Goal: Navigation & Orientation: Find specific page/section

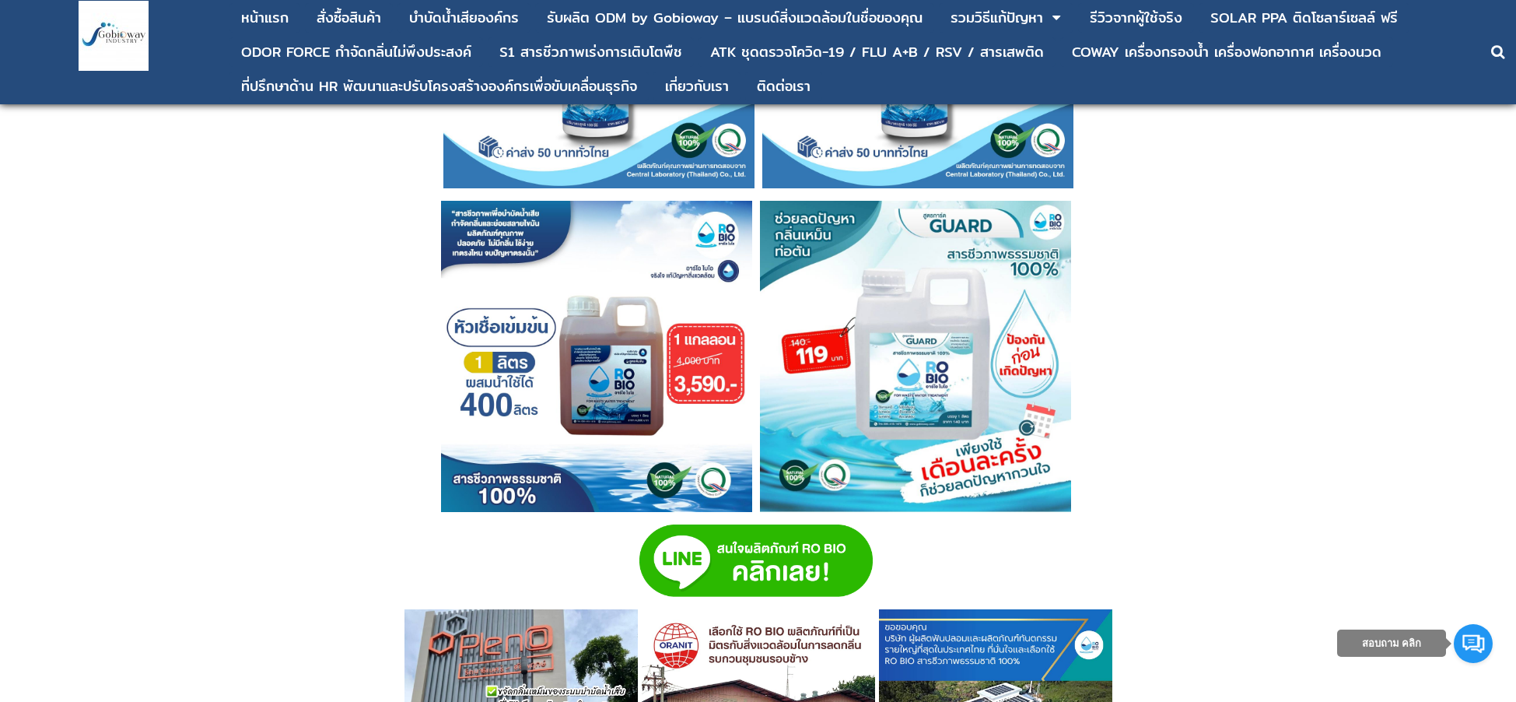
scroll to position [5172, 0]
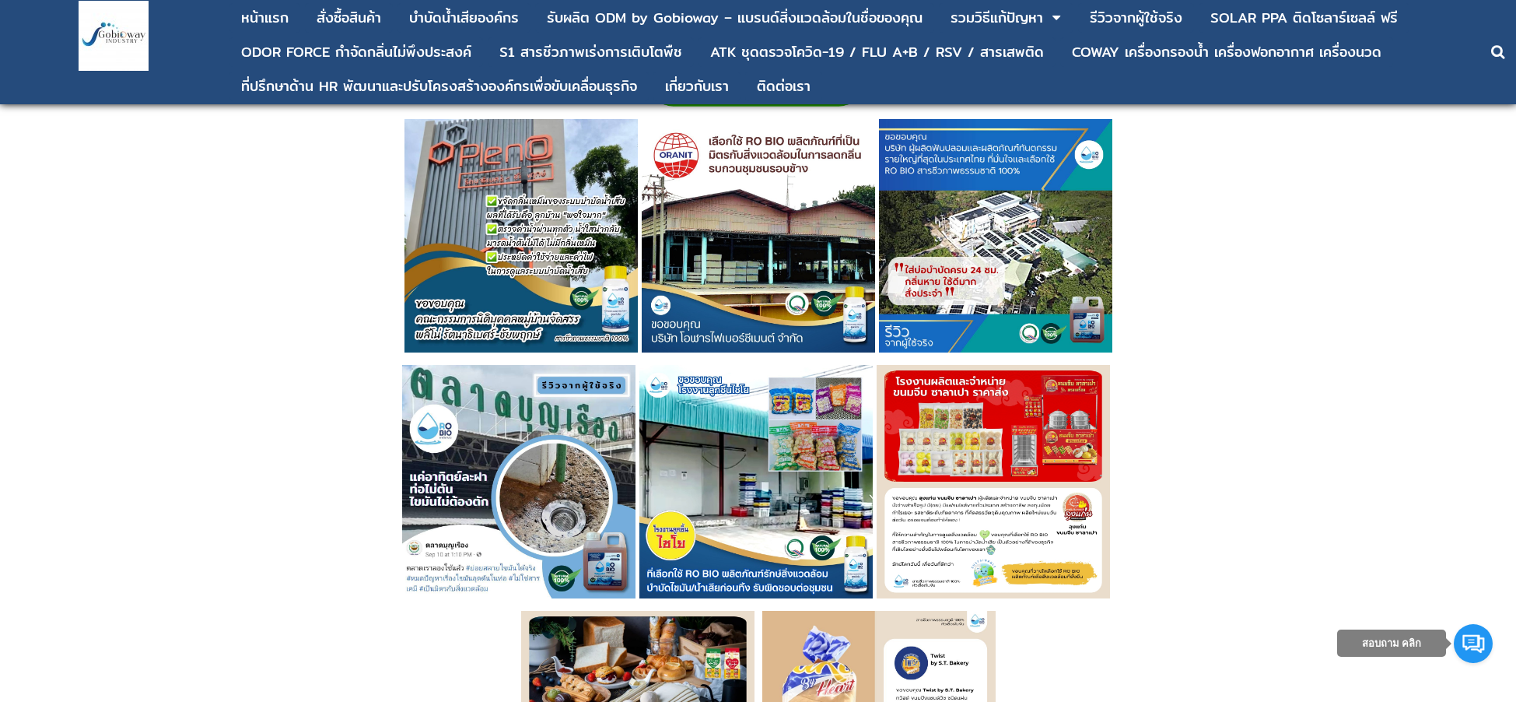
click at [462, 461] on img at bounding box center [518, 481] width 233 height 233
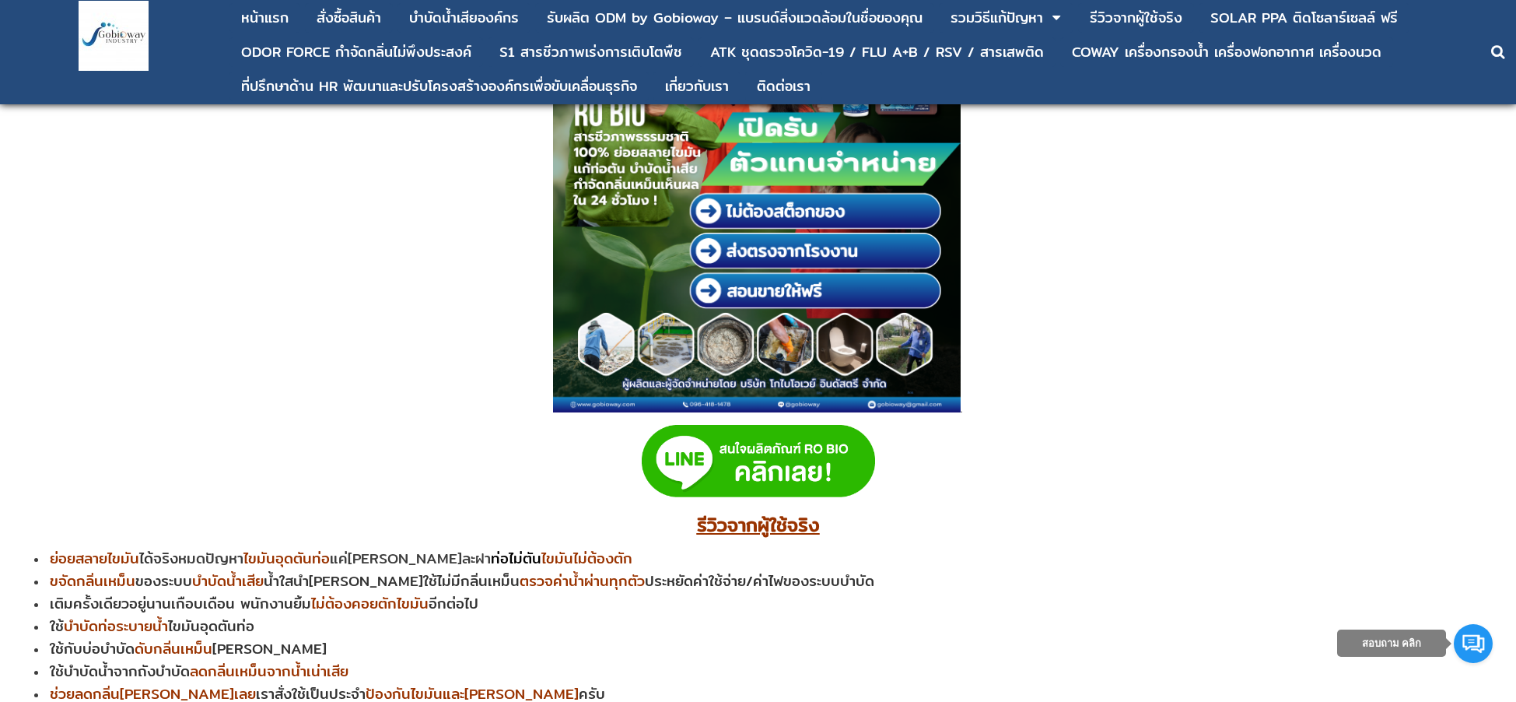
scroll to position [8663, 0]
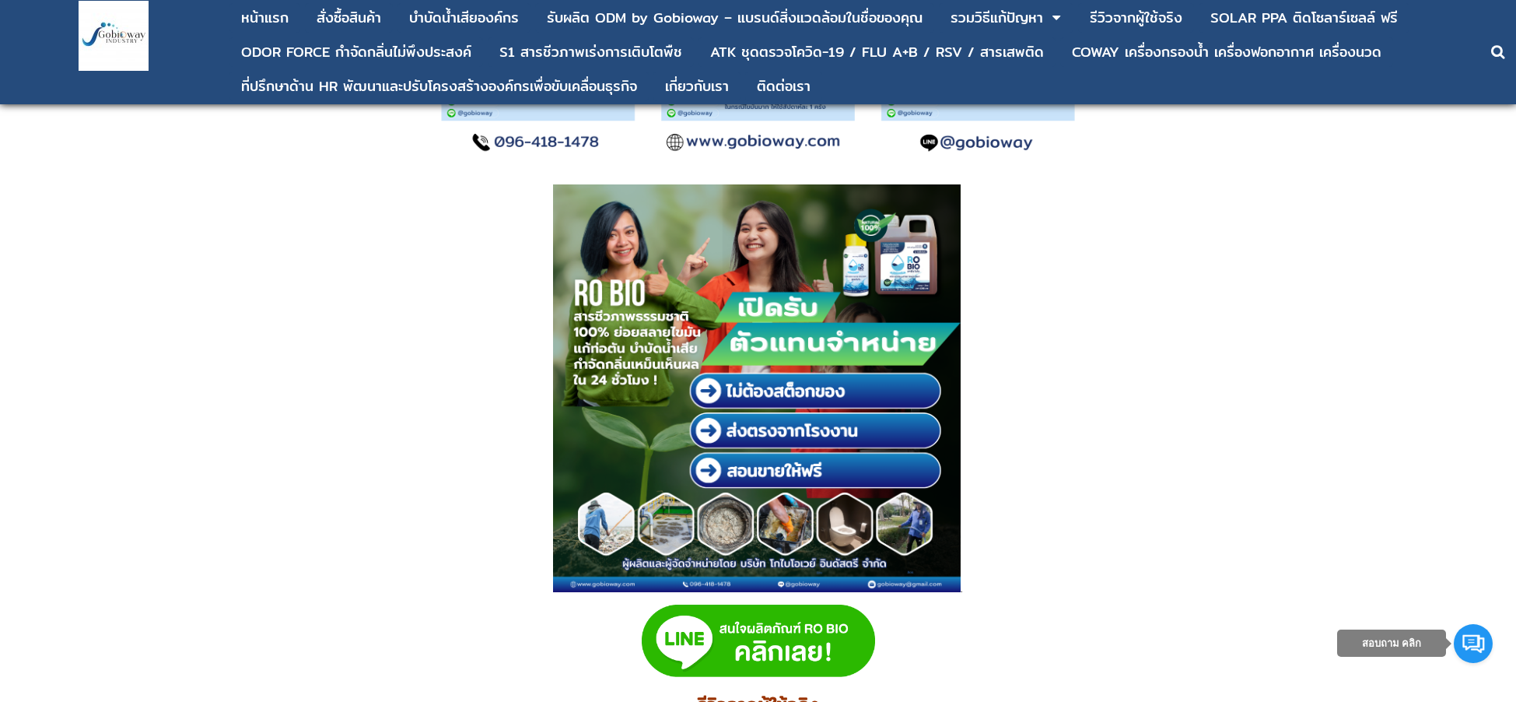
click at [759, 634] on img at bounding box center [758, 640] width 233 height 73
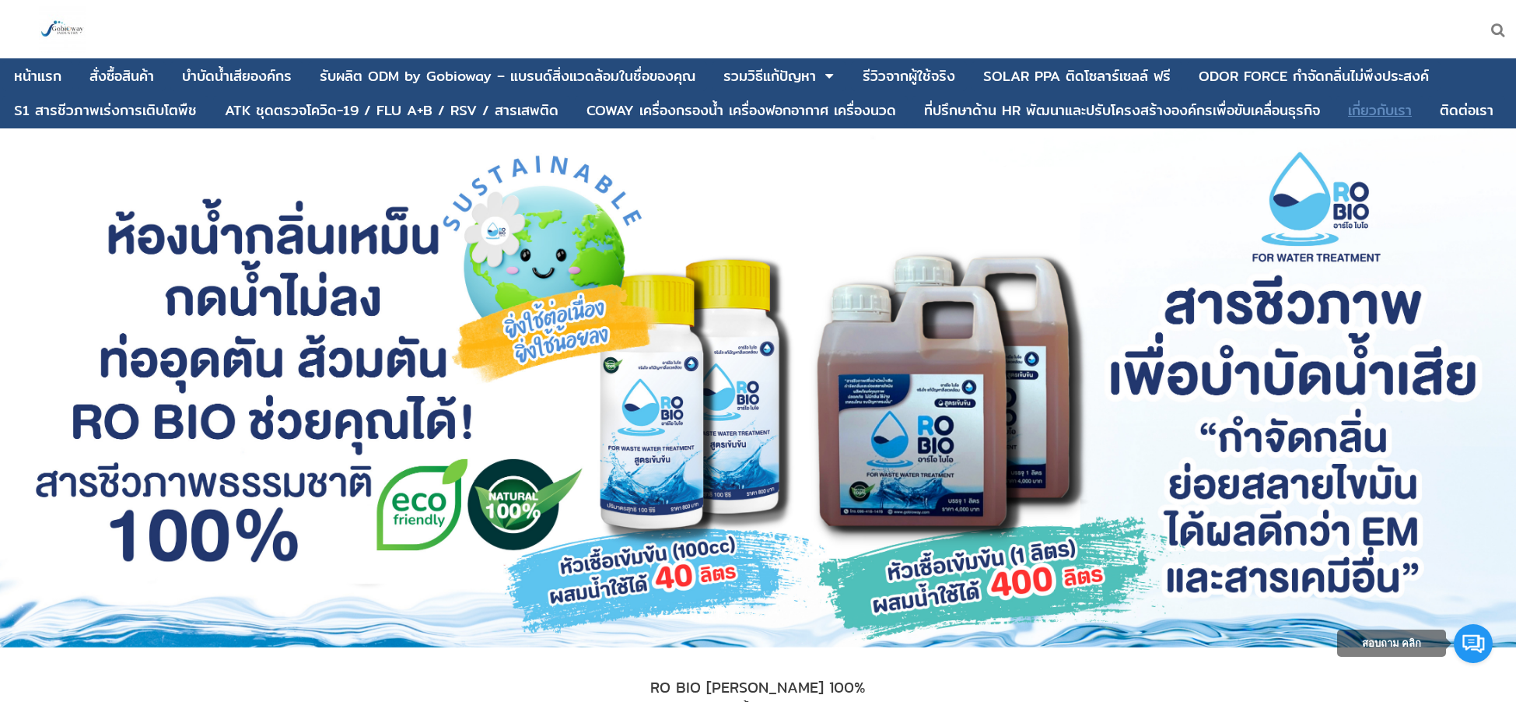
click at [1375, 113] on div "เกี่ยวกับเรา" at bounding box center [1380, 110] width 64 height 14
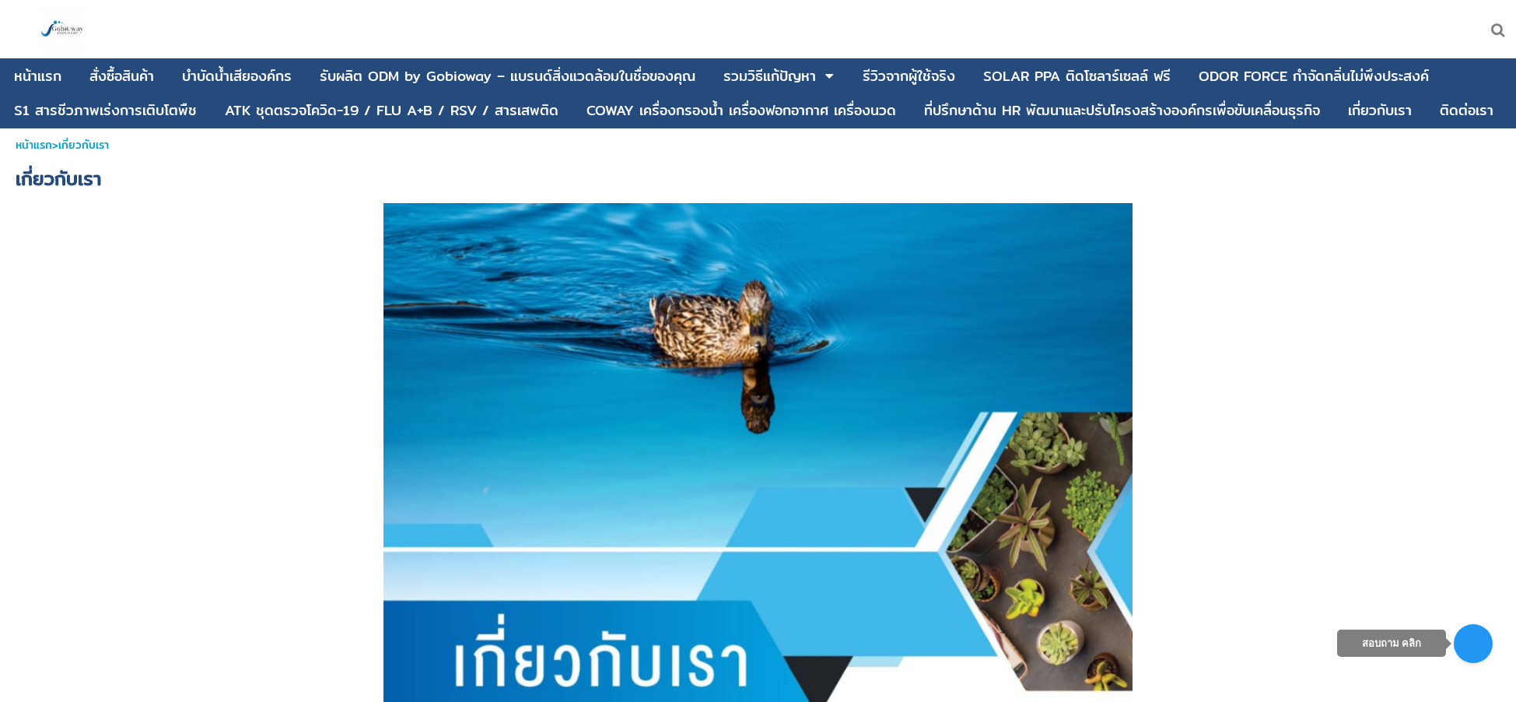
scroll to position [378, 0]
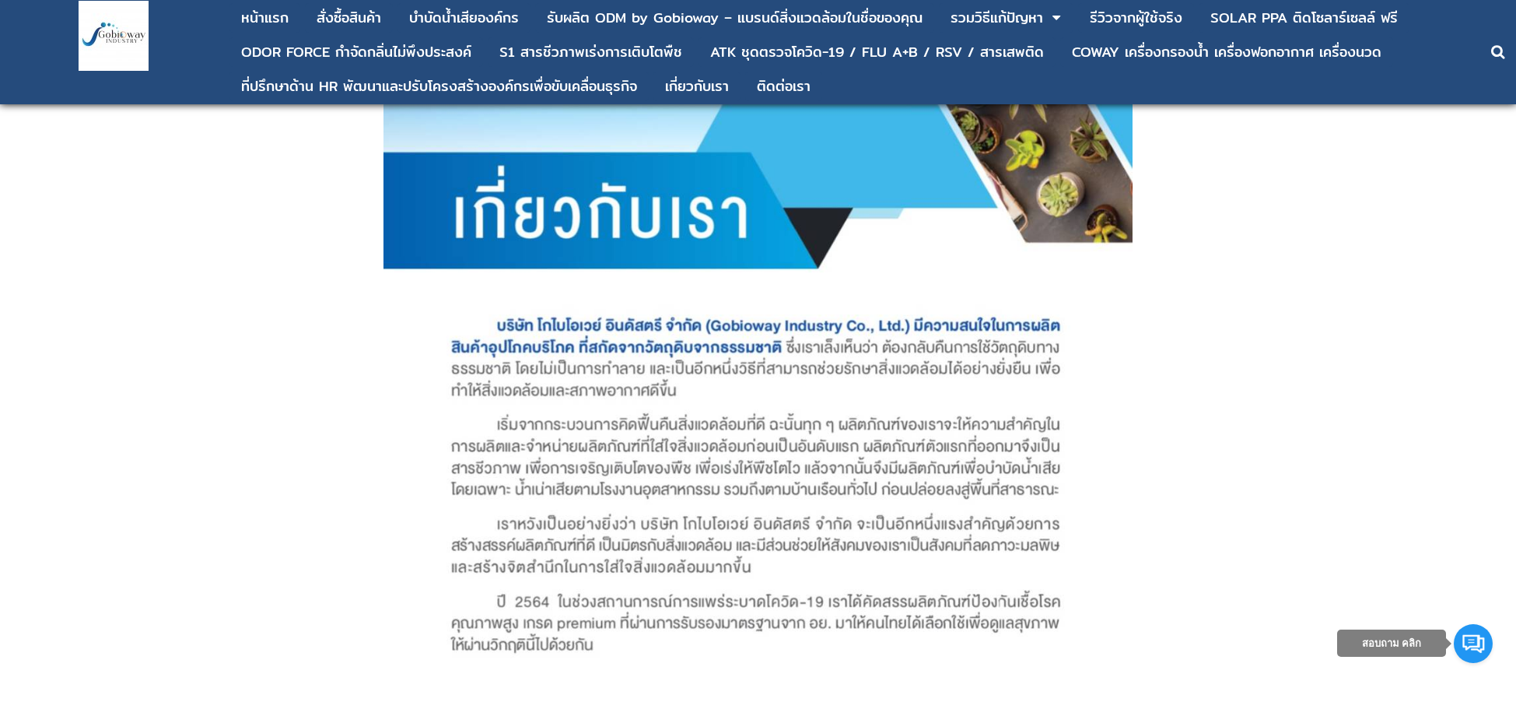
drag, startPoint x: 483, startPoint y: 317, endPoint x: 1468, endPoint y: 0, distance: 1034.5
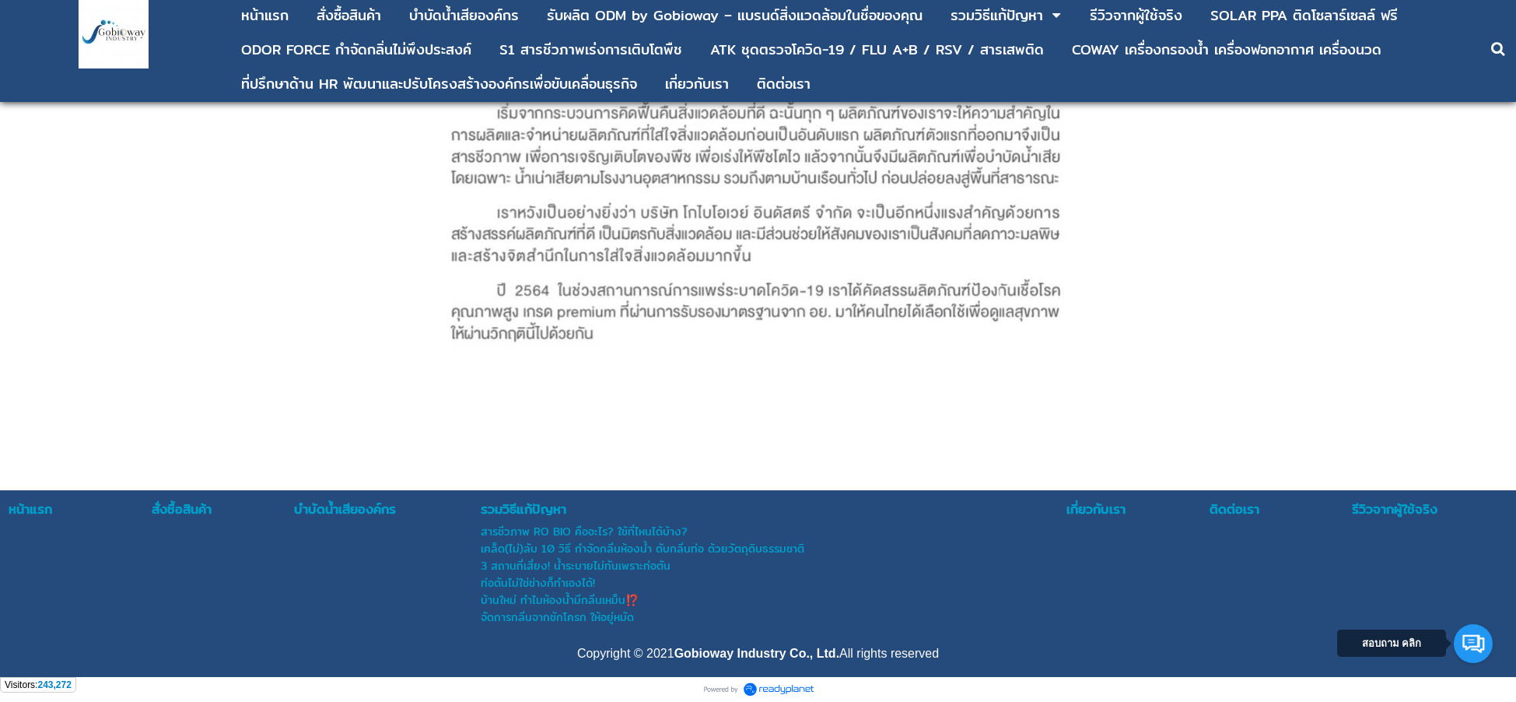
scroll to position [0, 0]
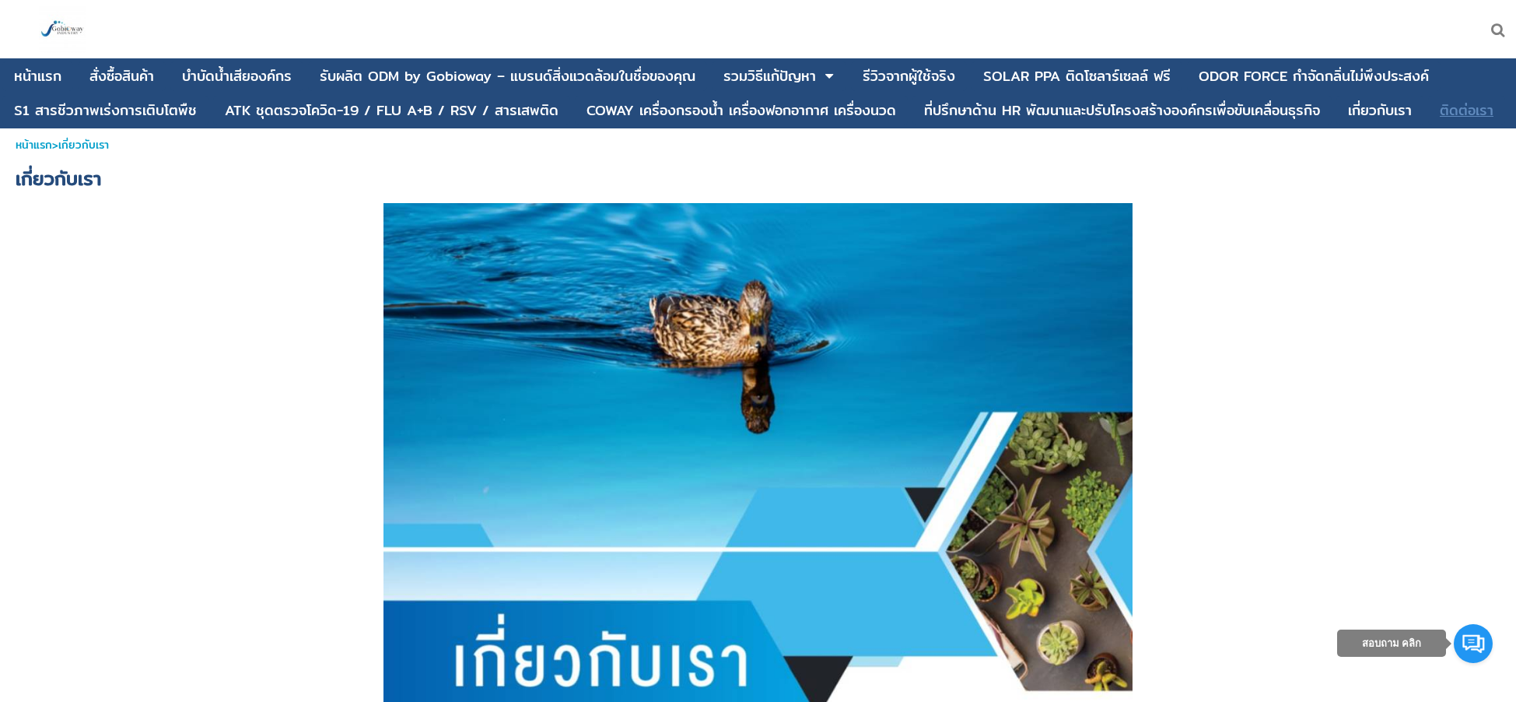
click at [1448, 115] on div "ติดต่อเรา" at bounding box center [1467, 110] width 54 height 14
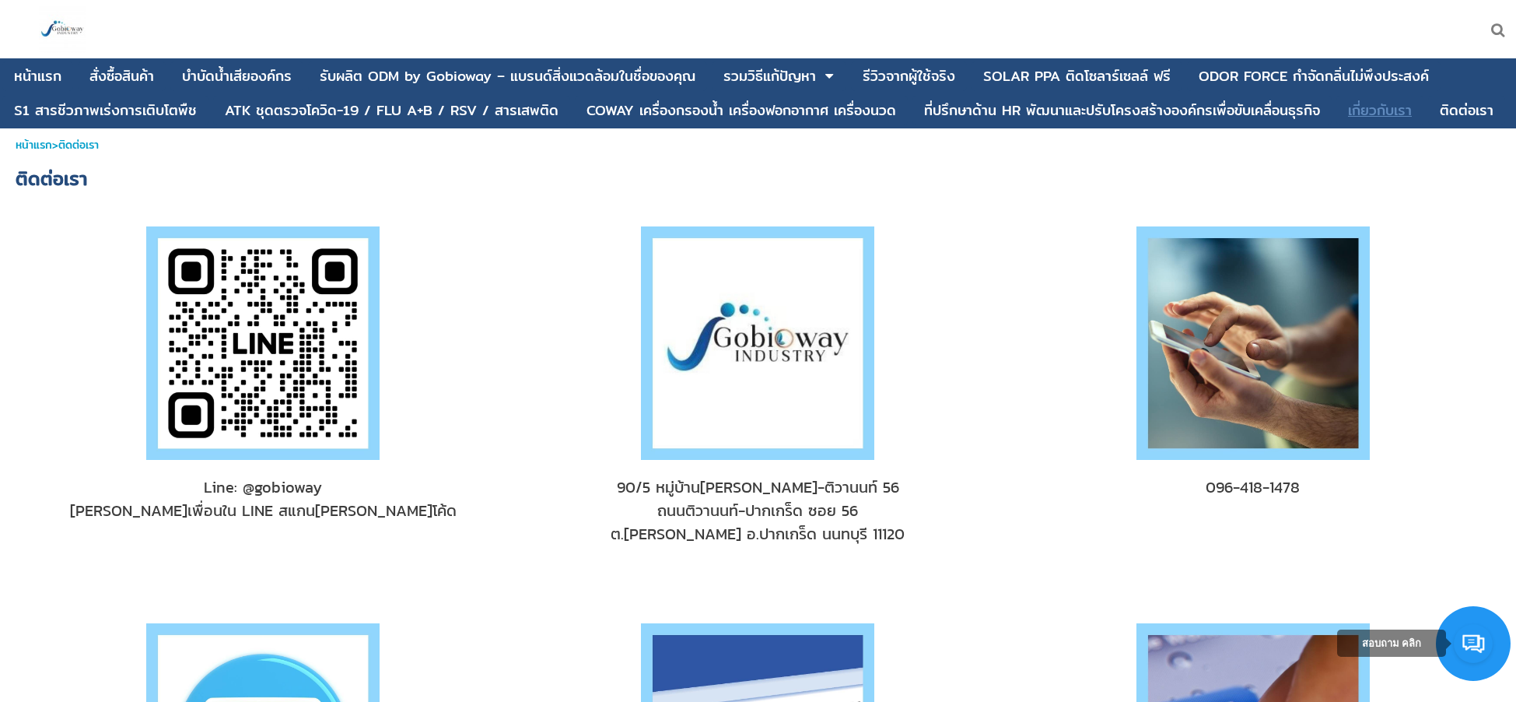
click at [1386, 117] on div "เกี่ยวกับเรา" at bounding box center [1380, 110] width 64 height 14
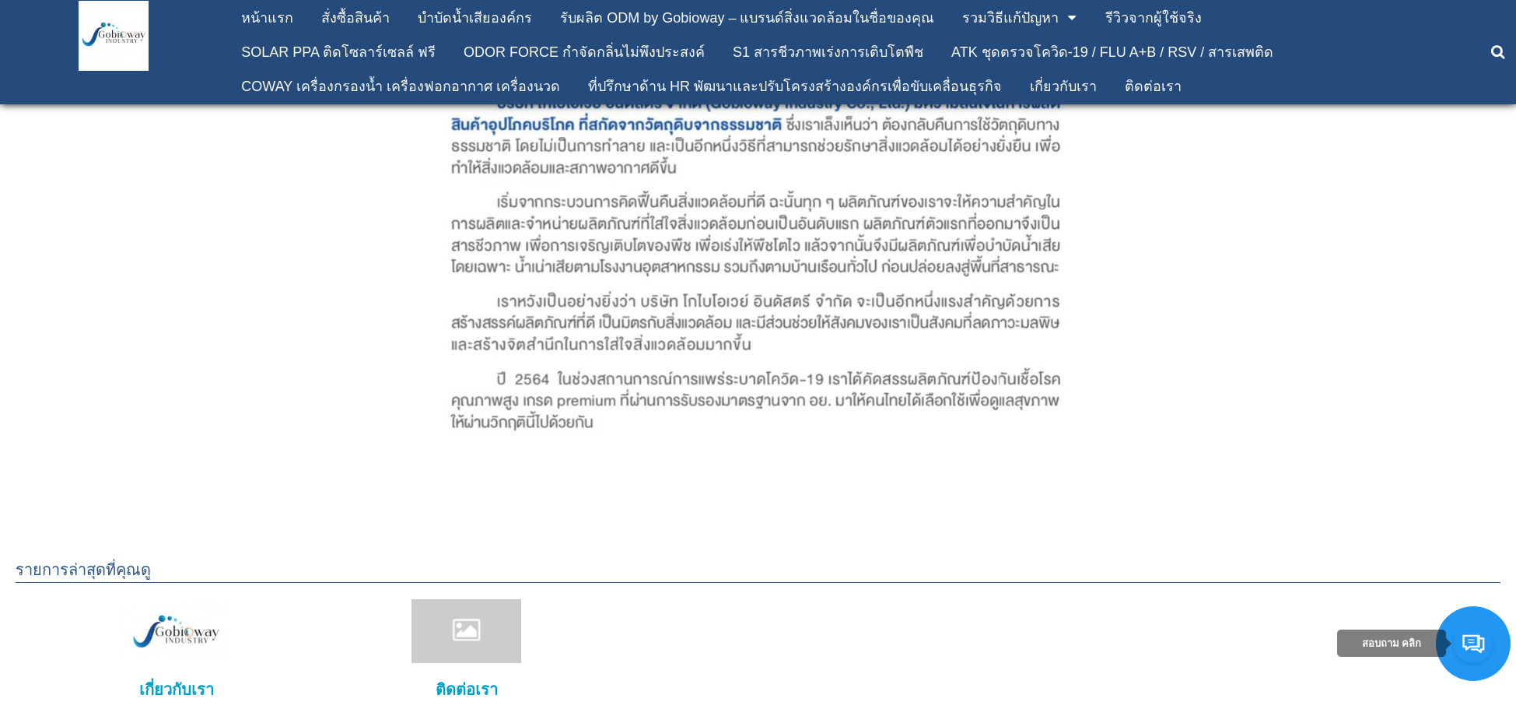
scroll to position [869, 0]
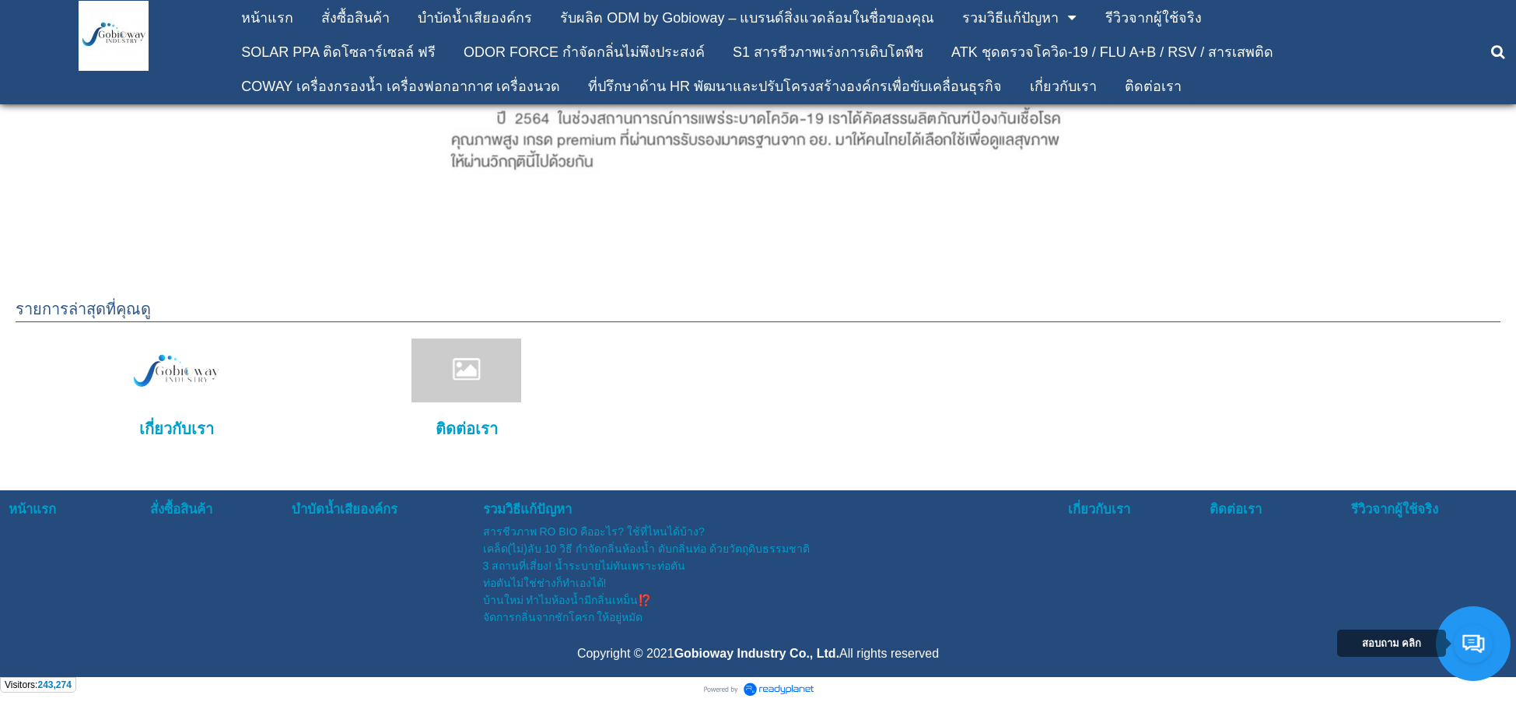
click at [176, 393] on img at bounding box center [176, 370] width 110 height 64
